Goal: Transaction & Acquisition: Purchase product/service

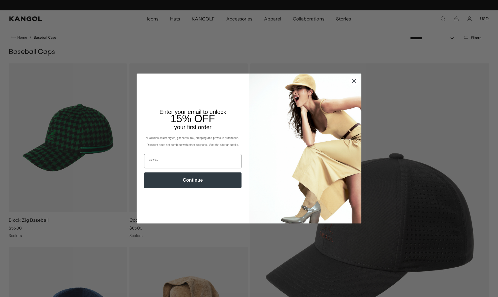
scroll to position [0, 119]
